Goal: Task Accomplishment & Management: Use online tool/utility

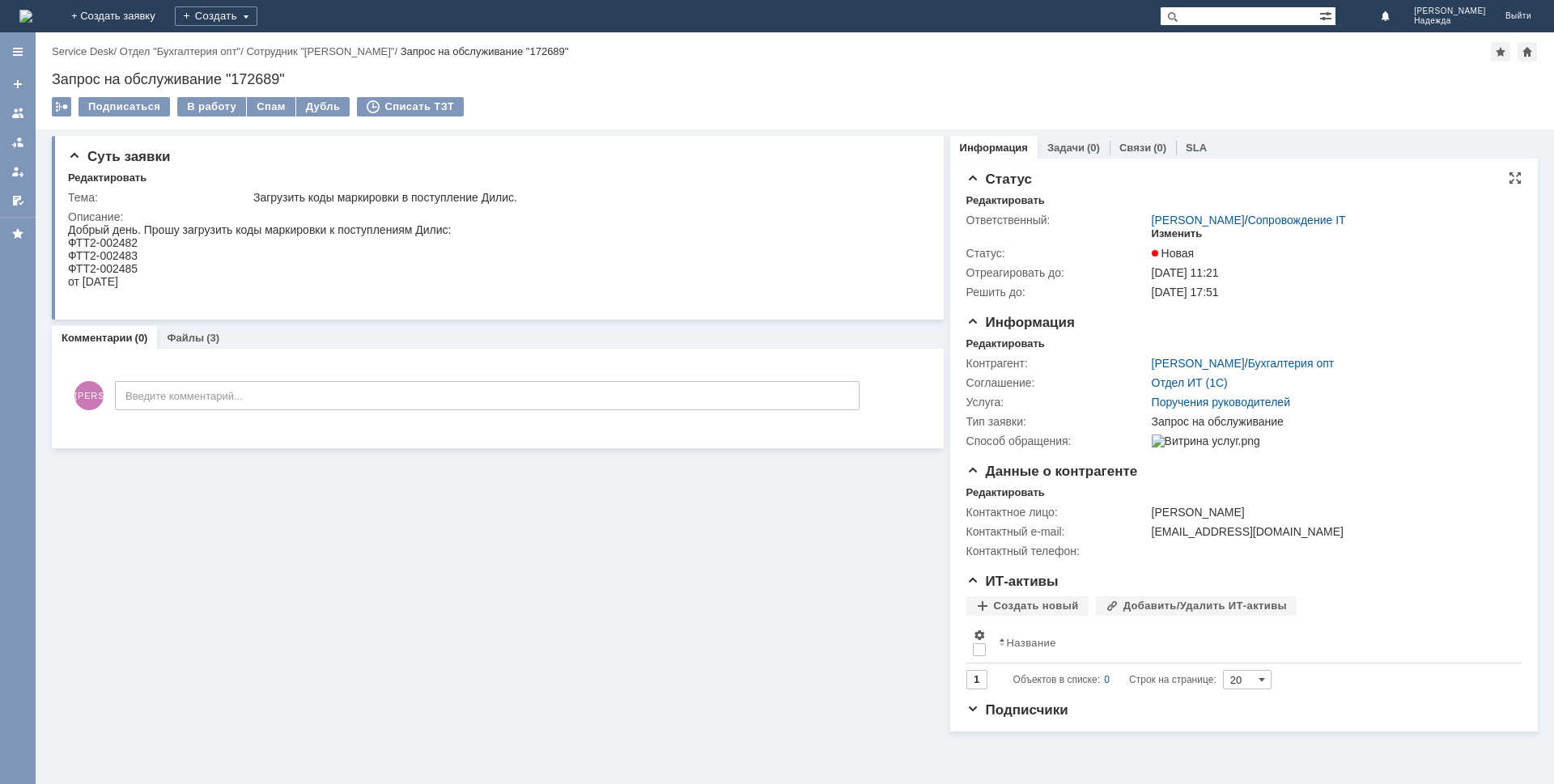
click at [1167, 232] on div "Изменить" at bounding box center [1177, 234] width 51 height 13
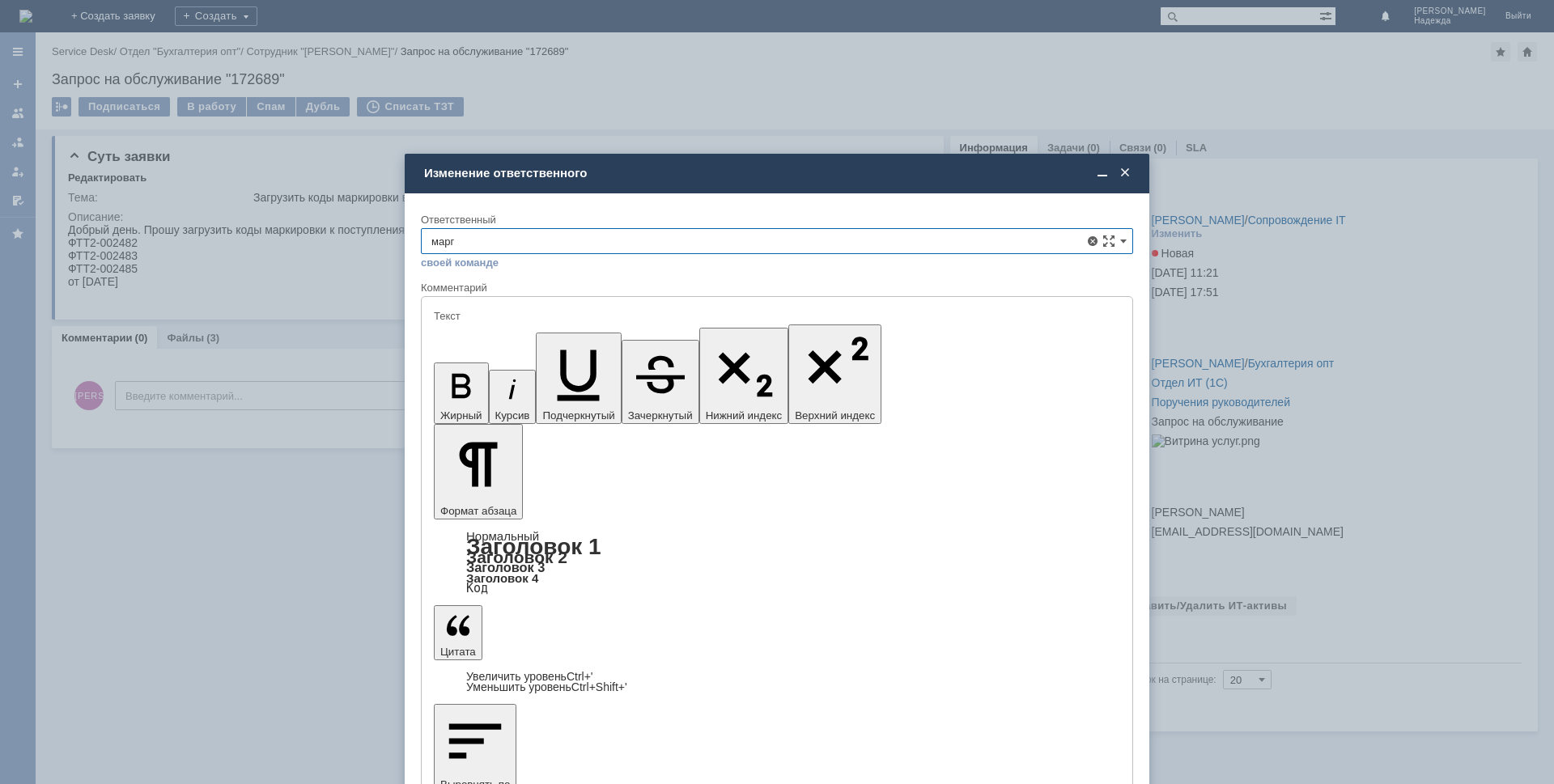
click at [515, 359] on span "[PERSON_NAME]" at bounding box center [777, 359] width 691 height 13
type input "[PERSON_NAME]"
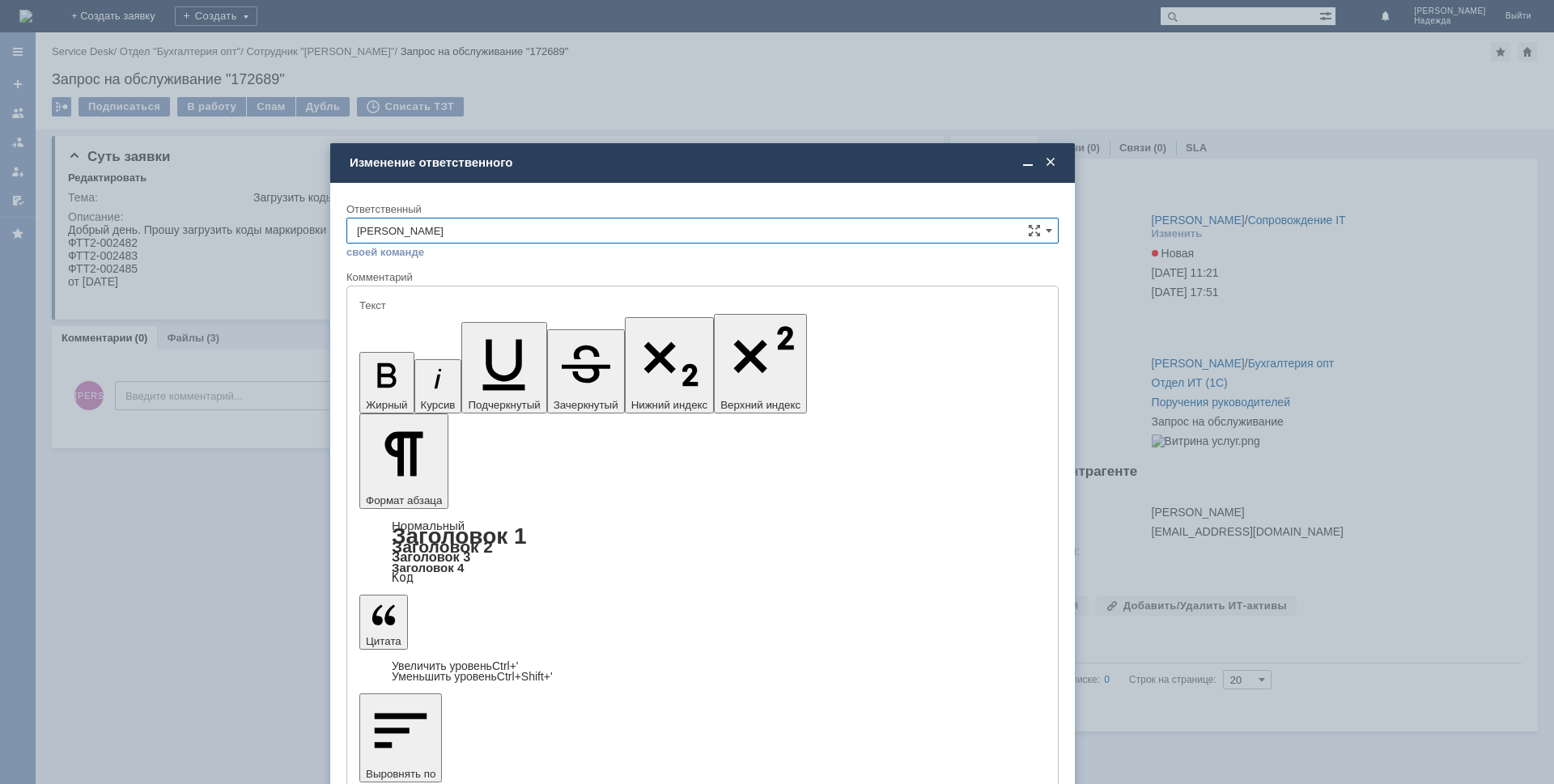
drag, startPoint x: 966, startPoint y: 181, endPoint x: 892, endPoint y: 169, distance: 75.0
click at [892, 169] on div "Изменение ответственного" at bounding box center [704, 163] width 709 height 18
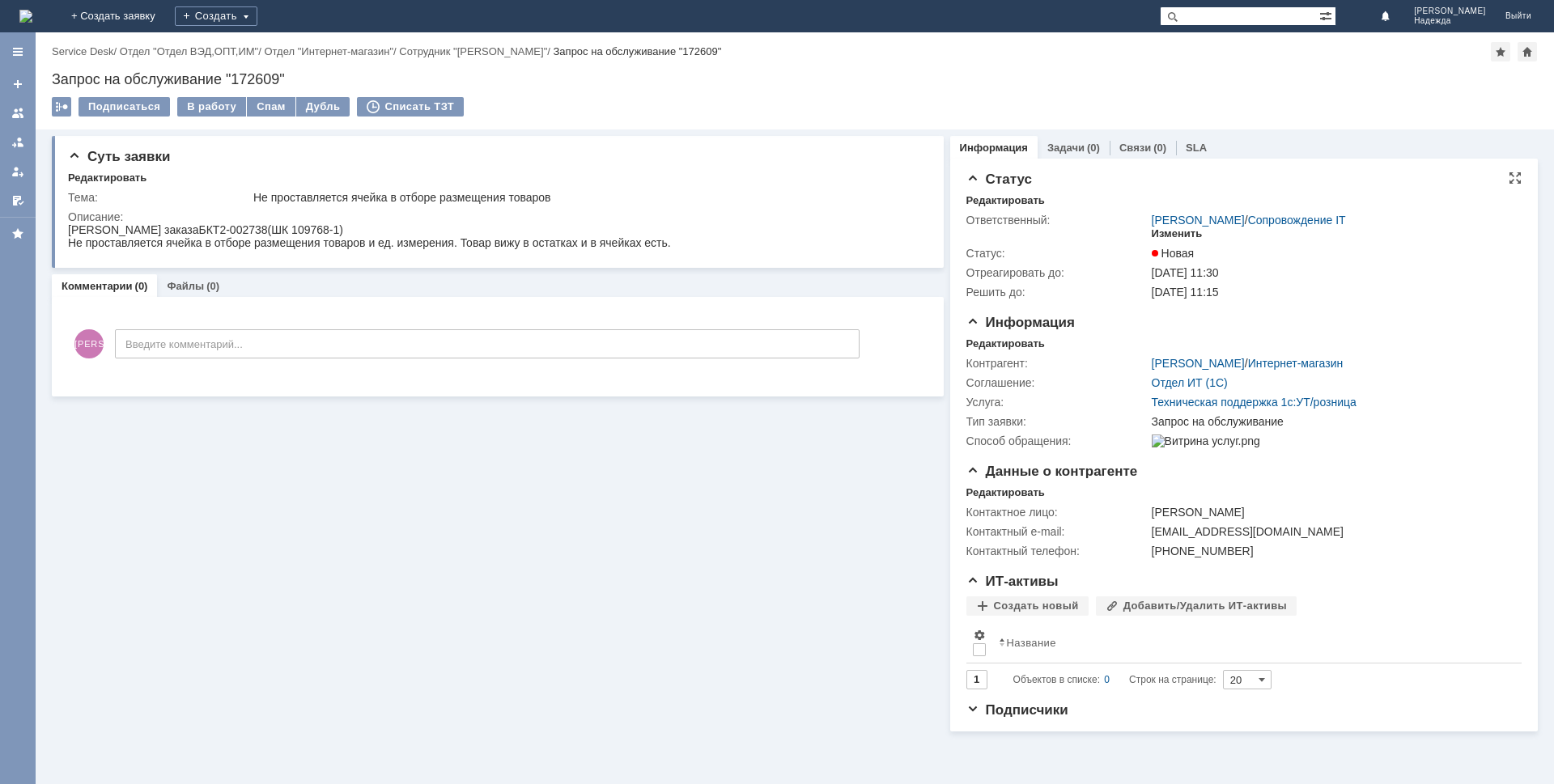
click at [1181, 236] on div "Изменить" at bounding box center [1177, 234] width 51 height 13
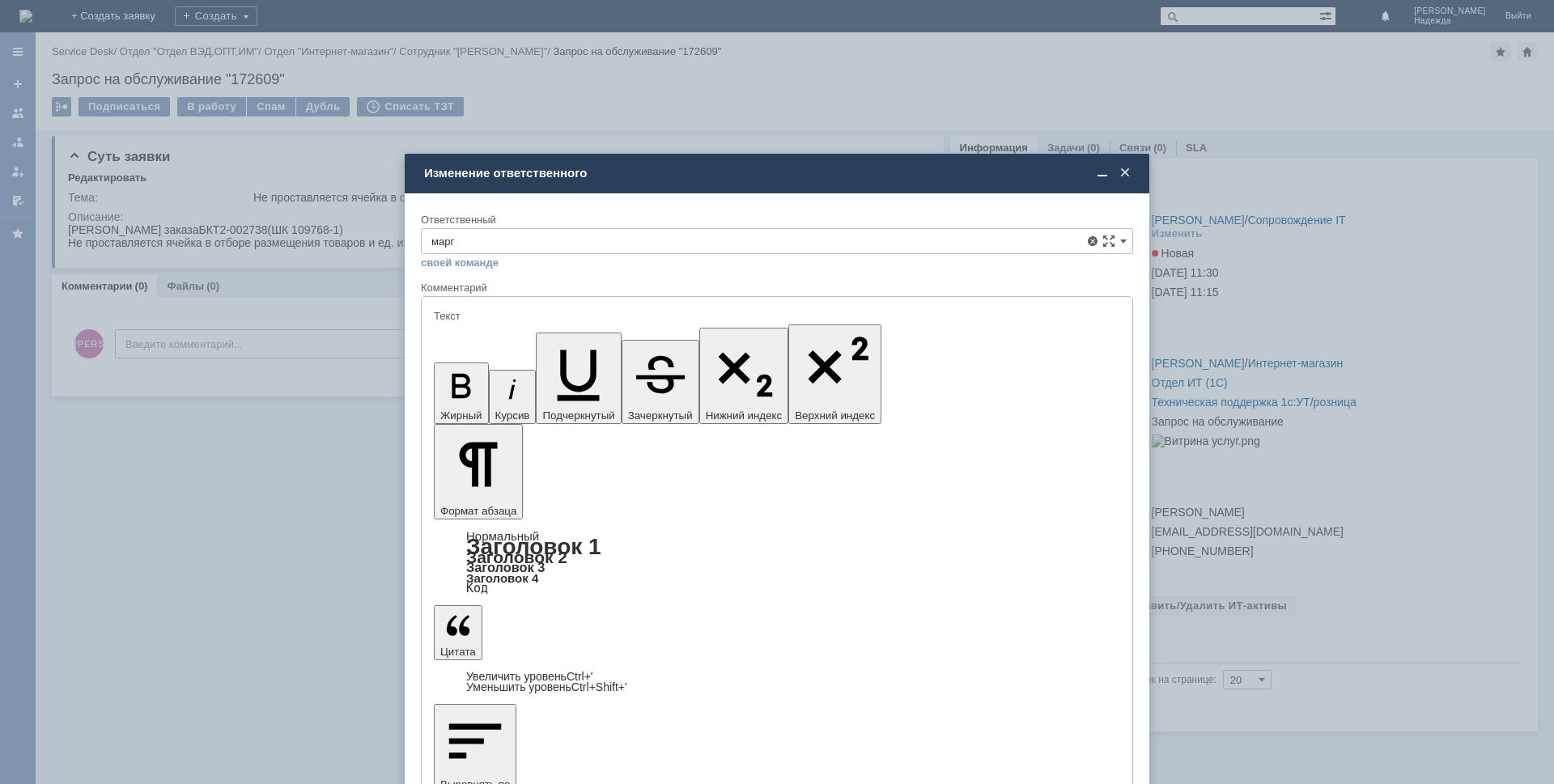
drag, startPoint x: 477, startPoint y: 360, endPoint x: 47, endPoint y: 7, distance: 556.3
click at [477, 360] on span "[PERSON_NAME]" at bounding box center [777, 359] width 691 height 13
type input "[PERSON_NAME]"
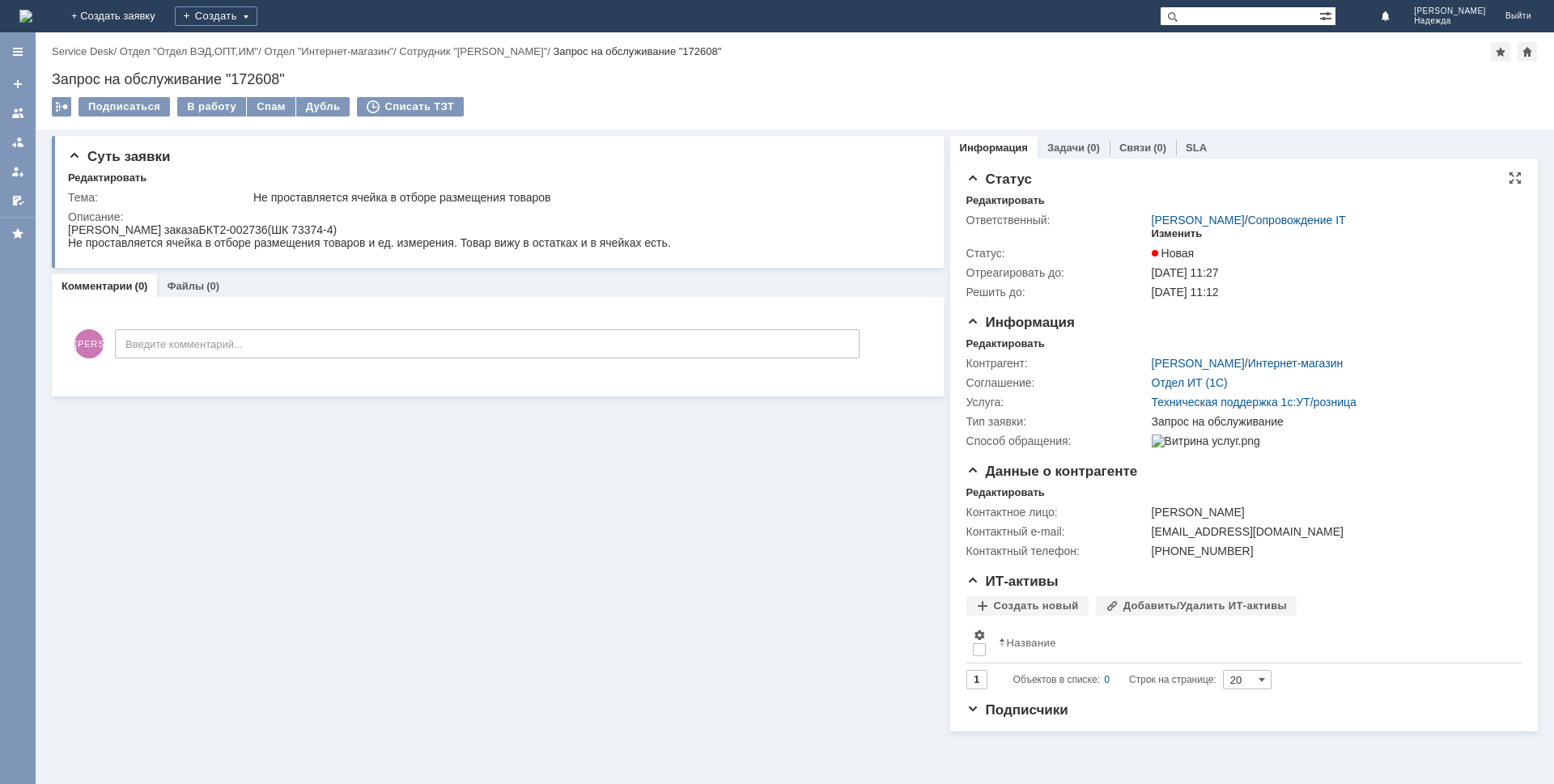
click at [1176, 236] on div "Изменить" at bounding box center [1177, 234] width 51 height 13
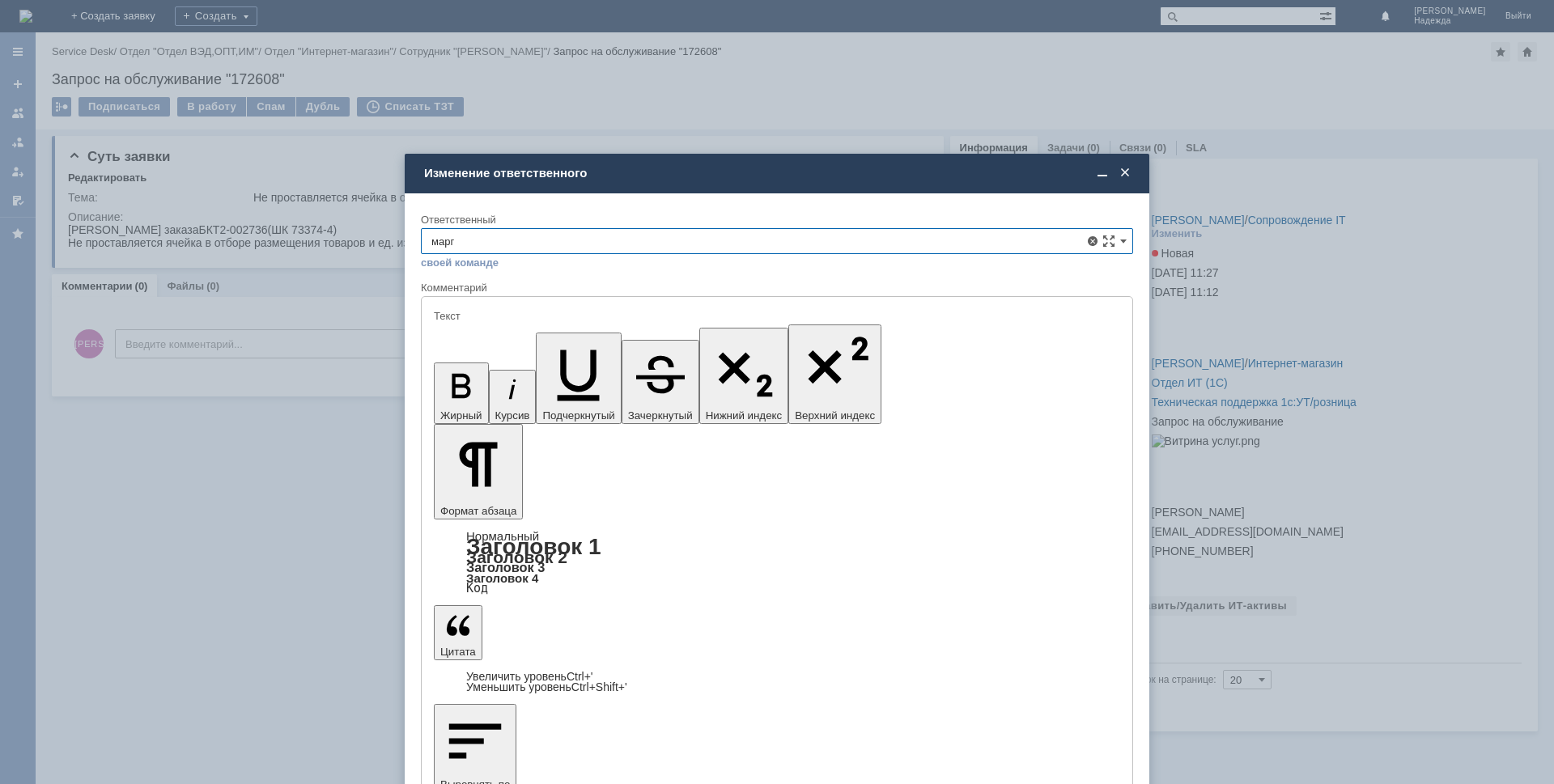
click at [518, 365] on span "[PERSON_NAME]" at bounding box center [777, 359] width 691 height 13
type input "[PERSON_NAME]"
